Goal: Use online tool/utility: Use online tool/utility

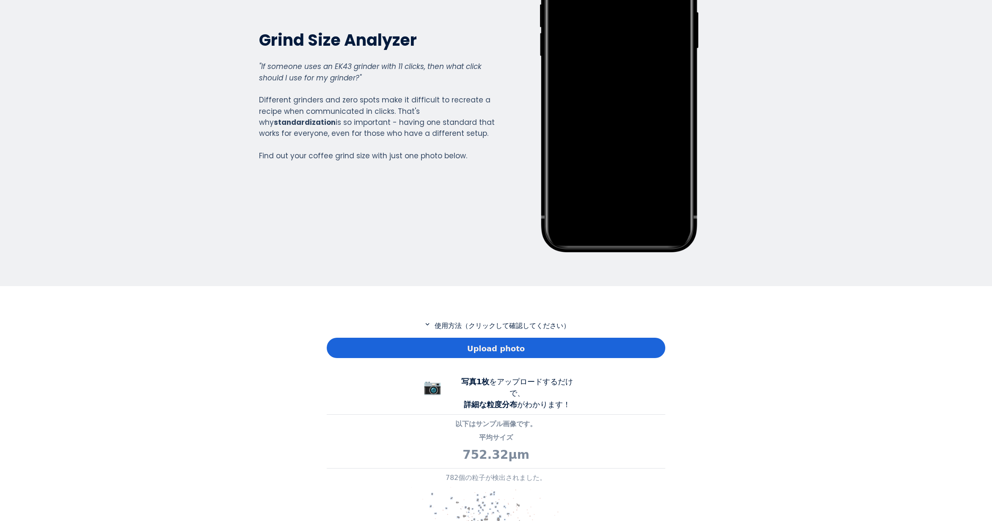
scroll to position [127, 0]
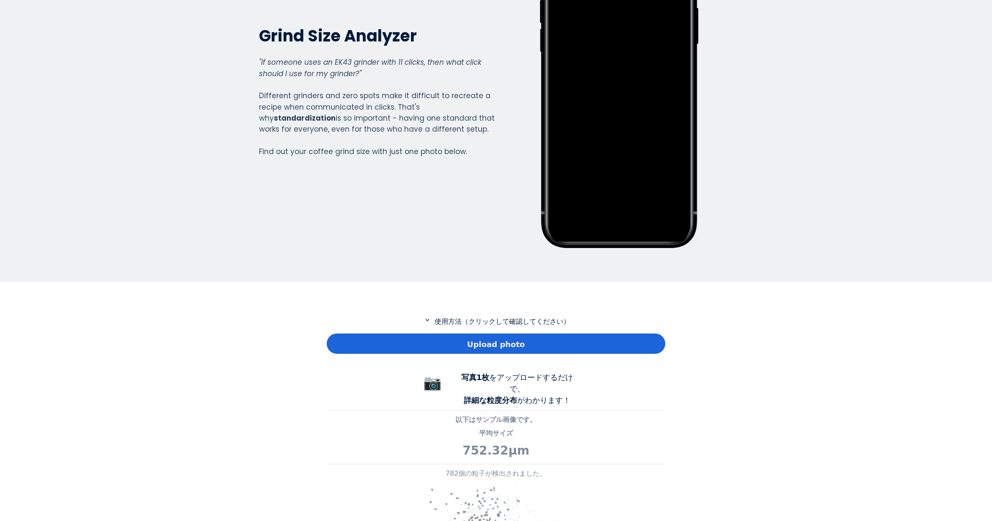
click at [416, 349] on div "Upload photo" at bounding box center [496, 344] width 339 height 20
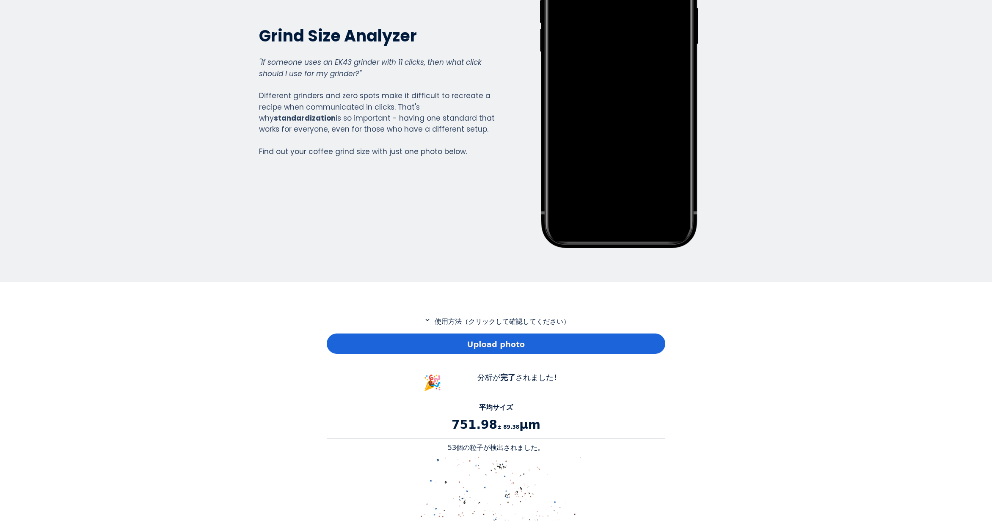
scroll to position [777, 339]
click at [456, 450] on p "53個の粒子が検出されました。" at bounding box center [496, 448] width 339 height 10
copy p "53"
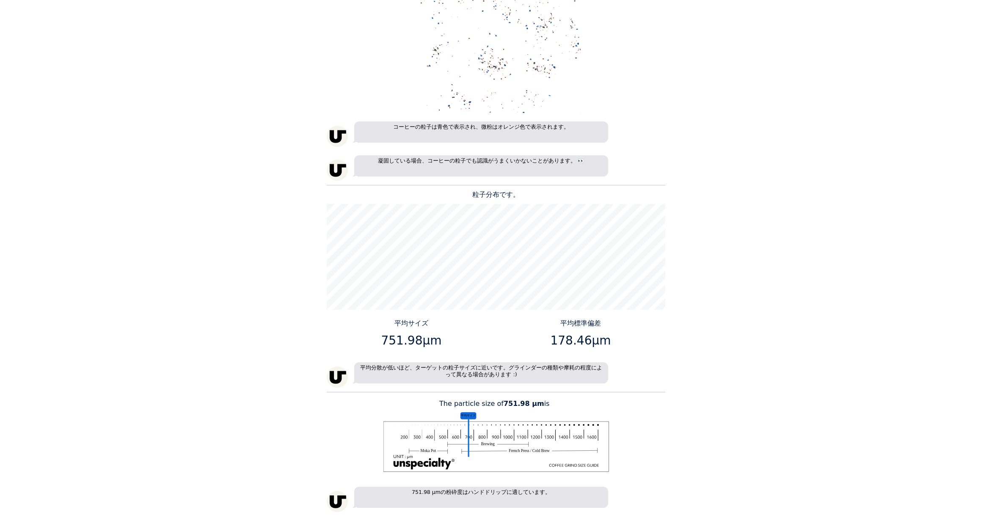
scroll to position [677, 0]
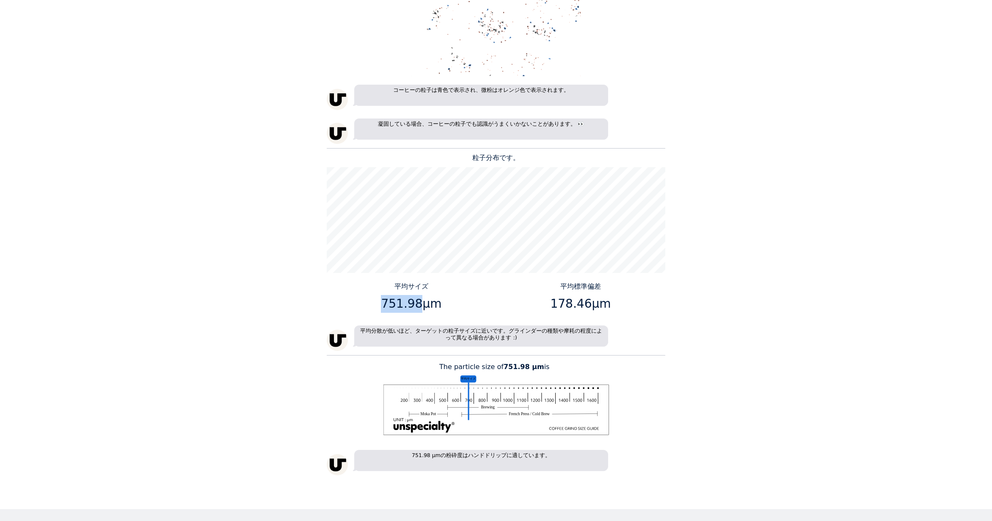
drag, startPoint x: 417, startPoint y: 305, endPoint x: 385, endPoint y: 307, distance: 32.2
click at [385, 307] on p "751.98μm" at bounding box center [411, 304] width 163 height 18
copy p "751.98"
drag, startPoint x: 585, startPoint y: 302, endPoint x: 555, endPoint y: 304, distance: 31.0
click at [555, 304] on p "178.46μm" at bounding box center [580, 304] width 163 height 18
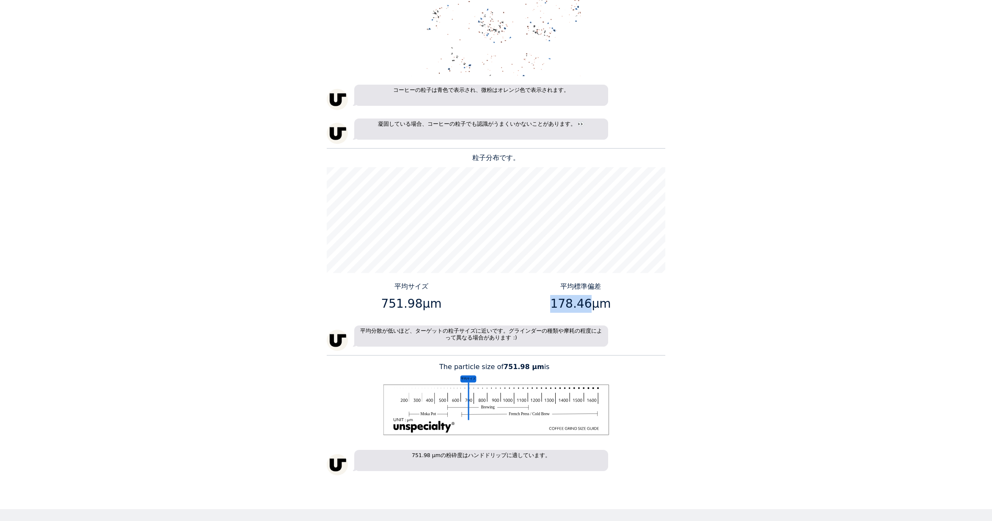
copy p "178.46"
